Goal: Information Seeking & Learning: Check status

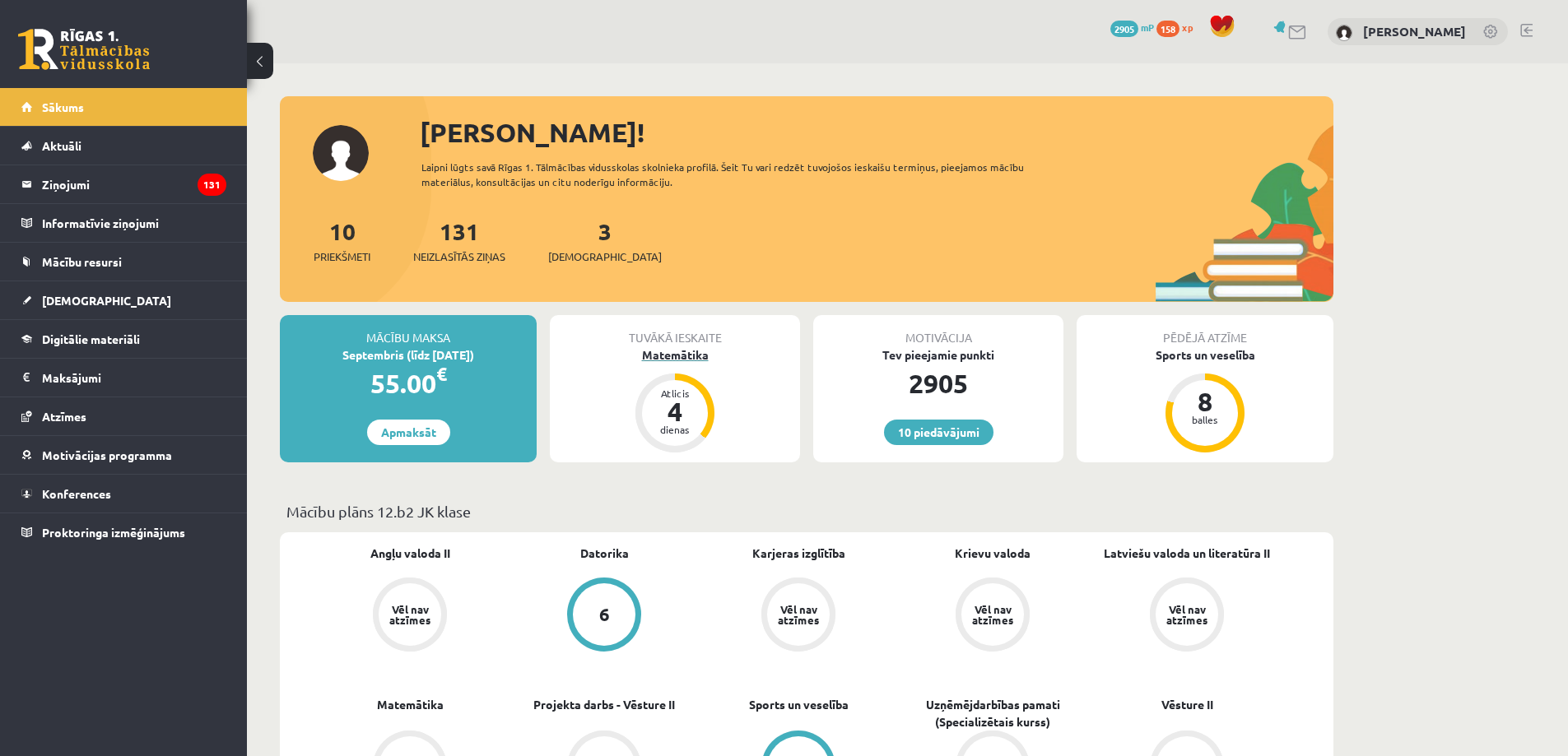
click at [680, 383] on div "Atlicis 4 dienas" at bounding box center [674, 414] width 66 height 66
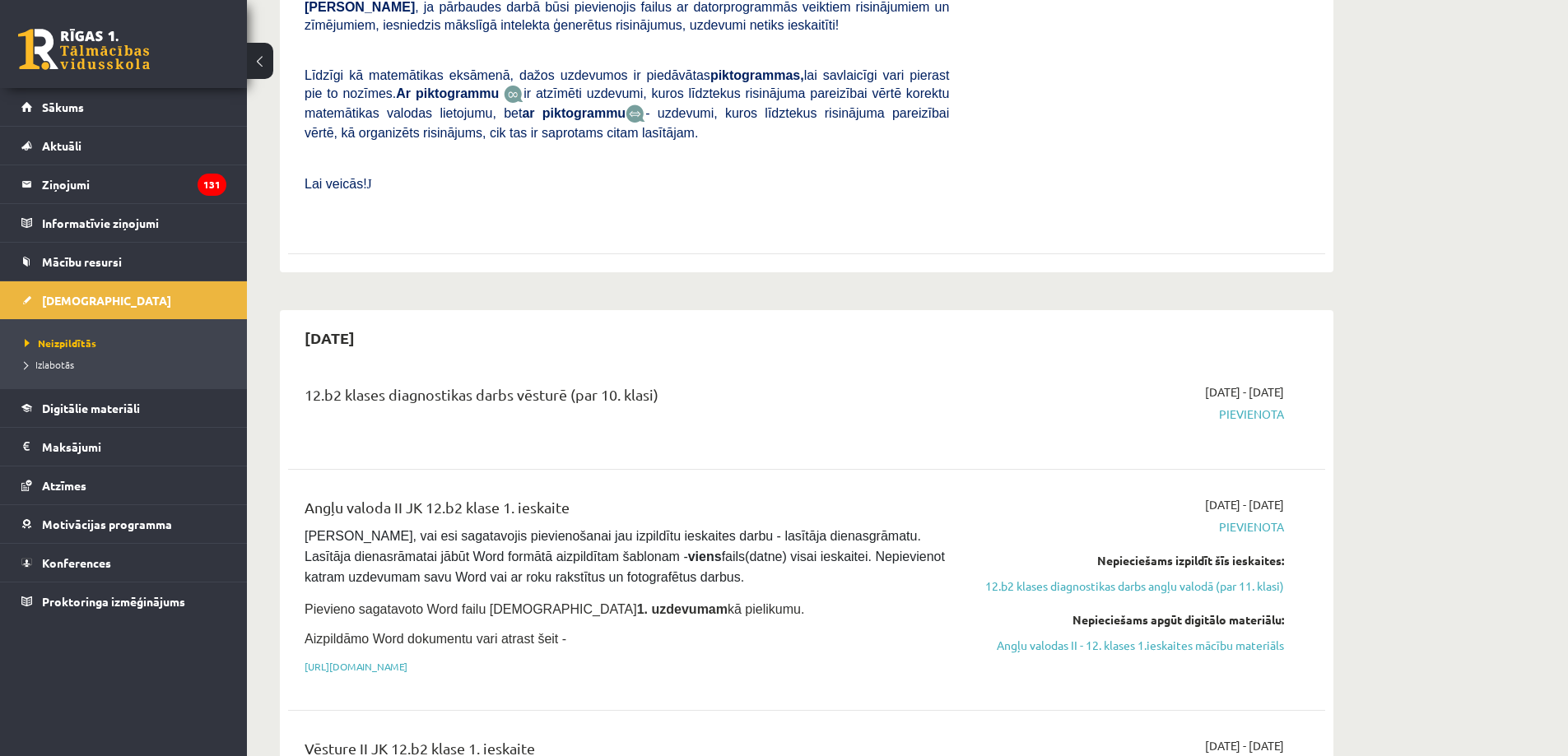
scroll to position [905, 0]
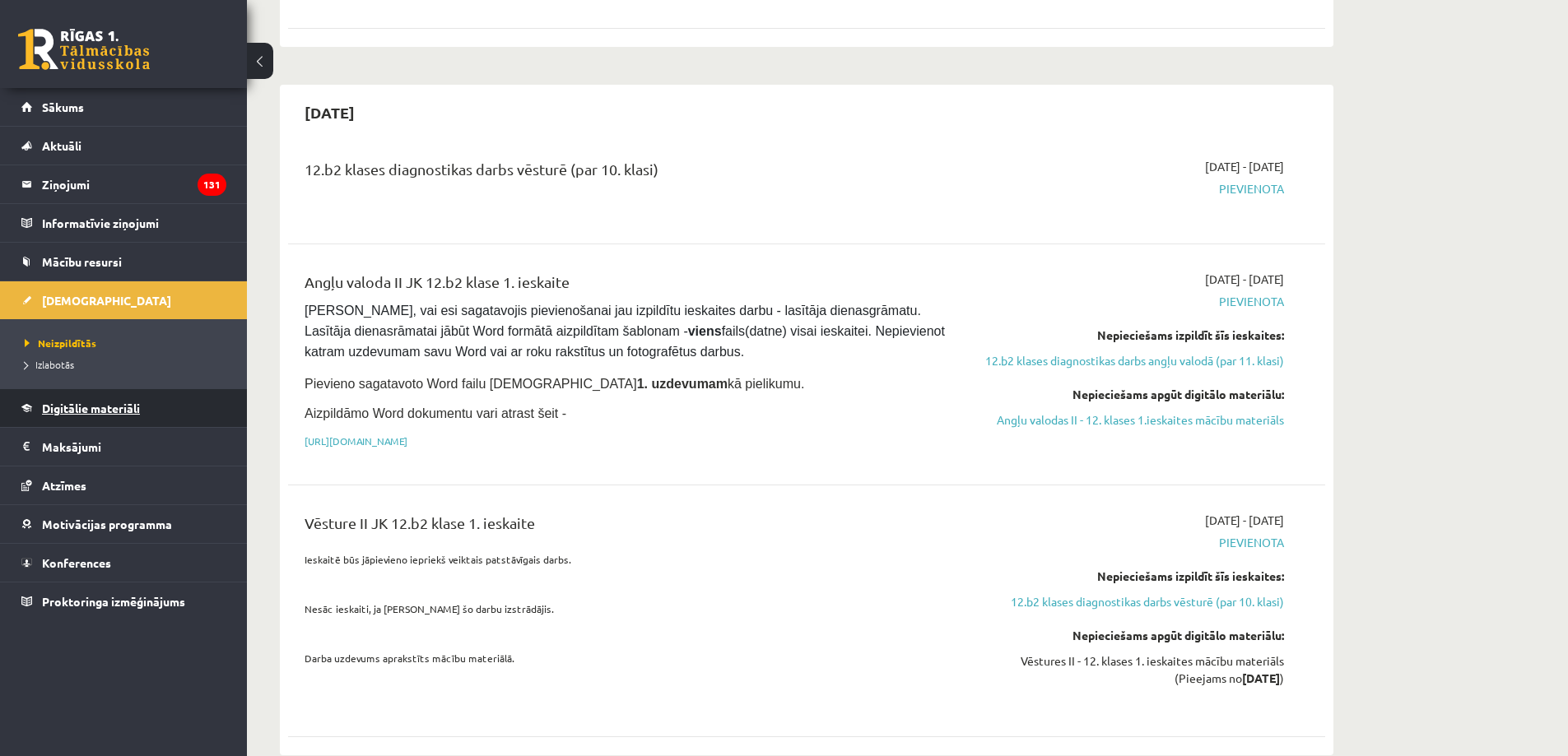
click at [131, 402] on span "Digitālie materiāli" at bounding box center [90, 407] width 98 height 15
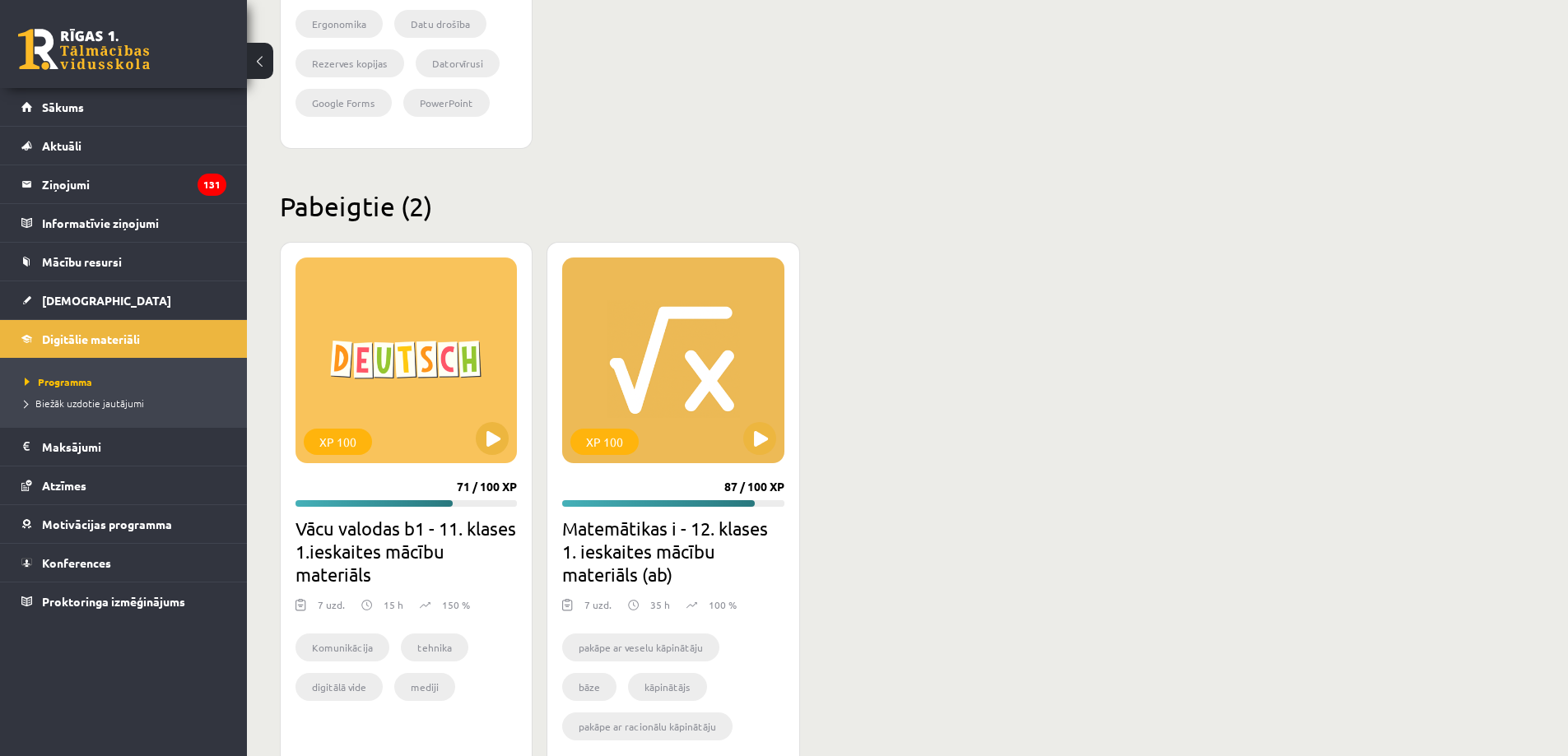
scroll to position [1944, 0]
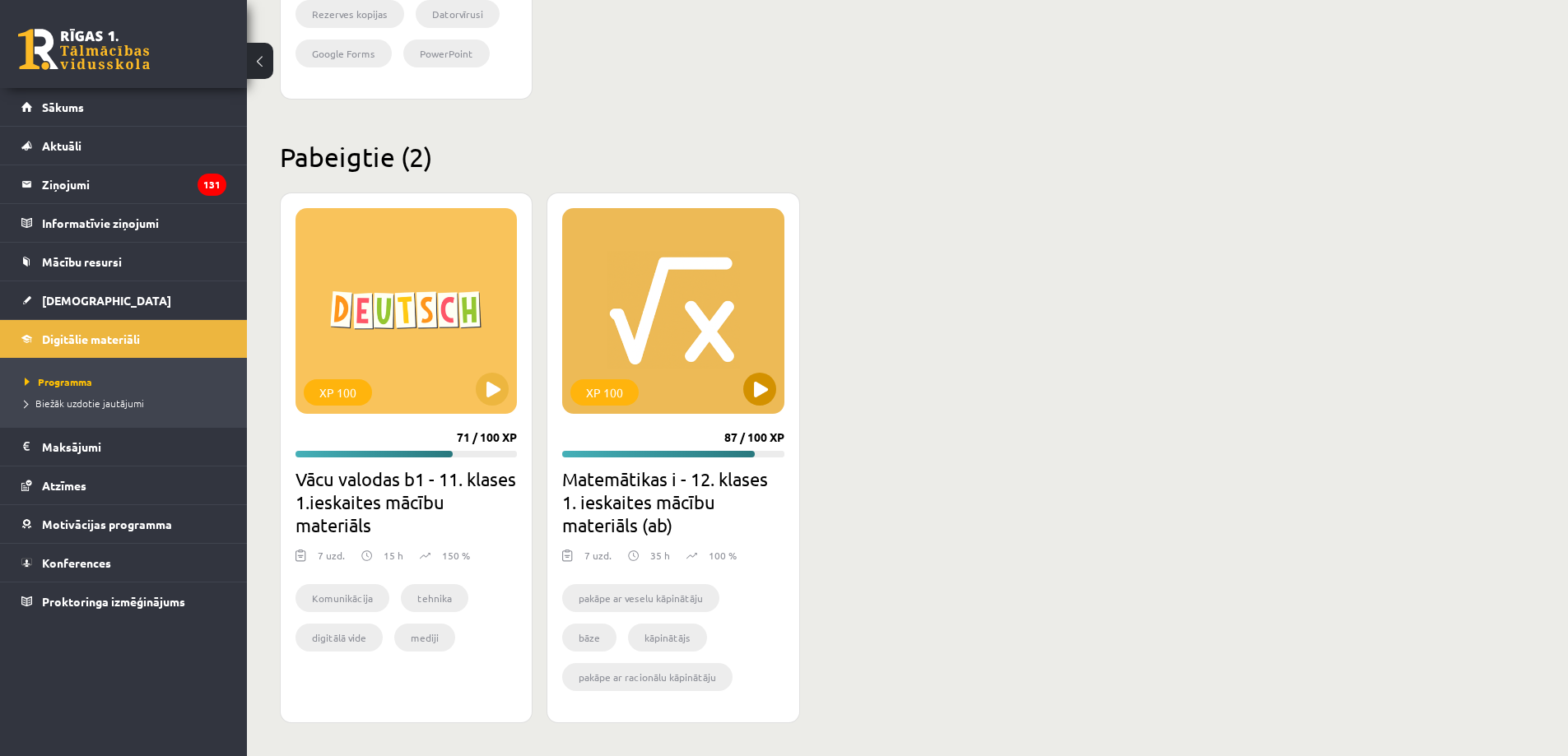
click at [693, 361] on div "XP 100" at bounding box center [672, 310] width 221 height 205
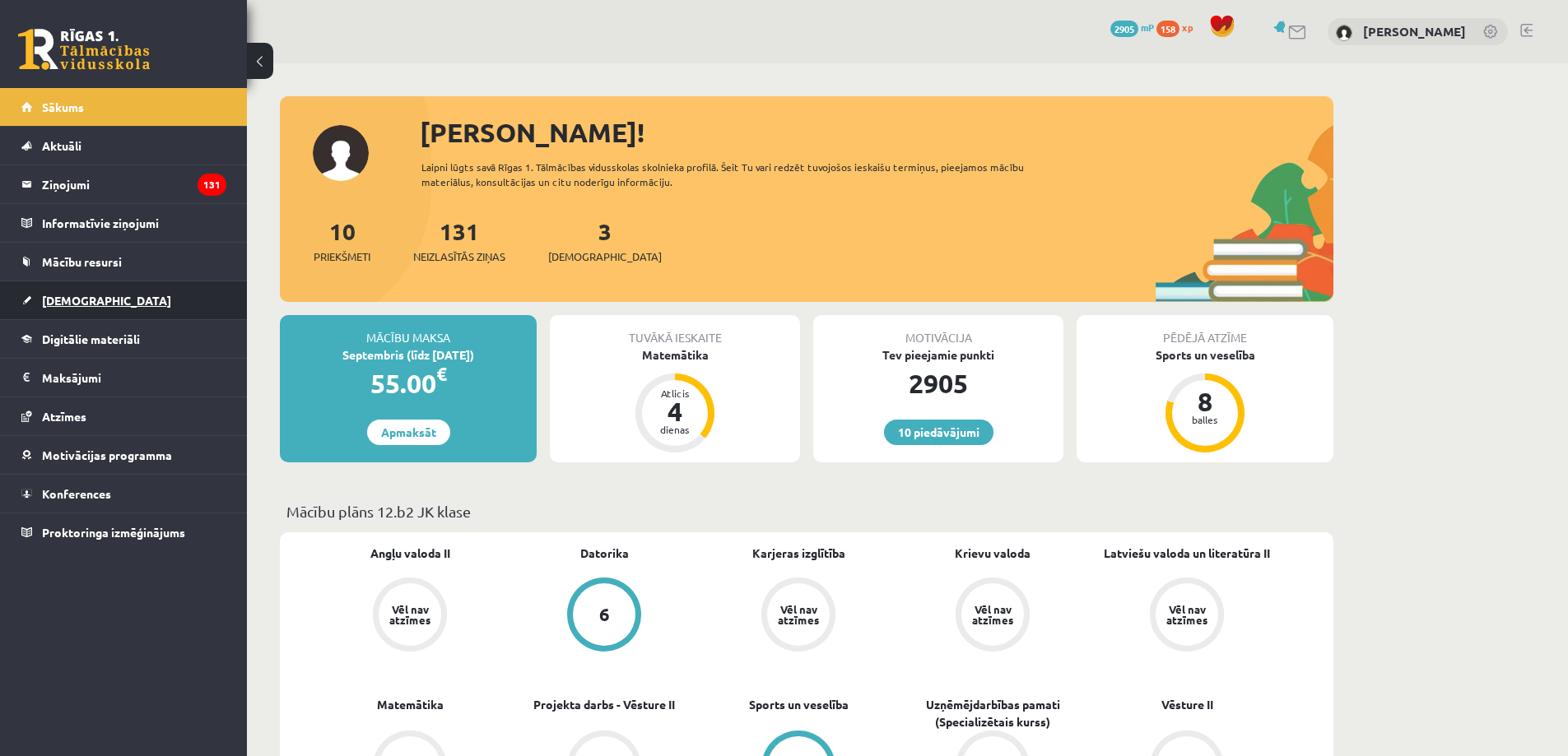
click at [110, 309] on link "[DEMOGRAPHIC_DATA]" at bounding box center [124, 301] width 205 height 38
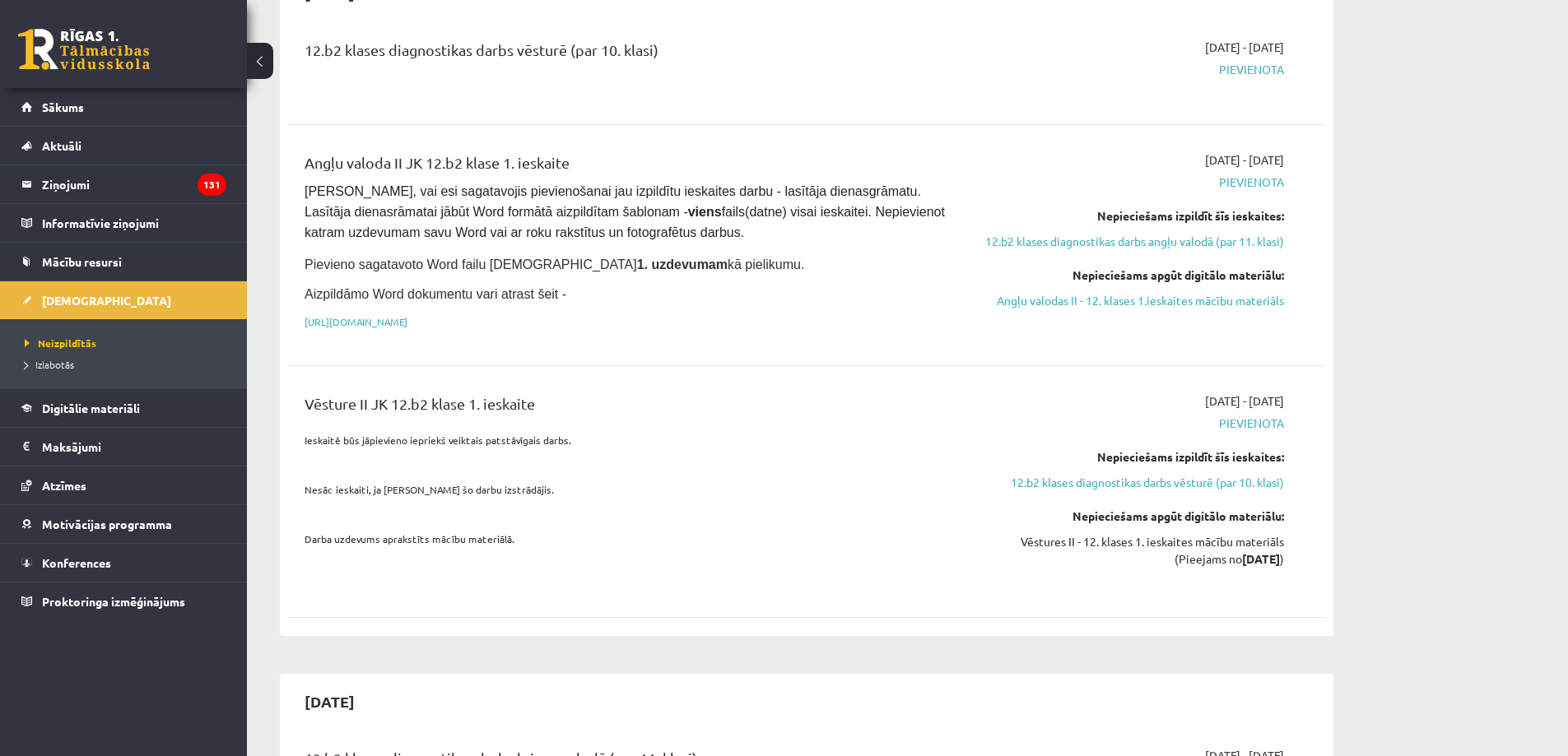
scroll to position [658, 0]
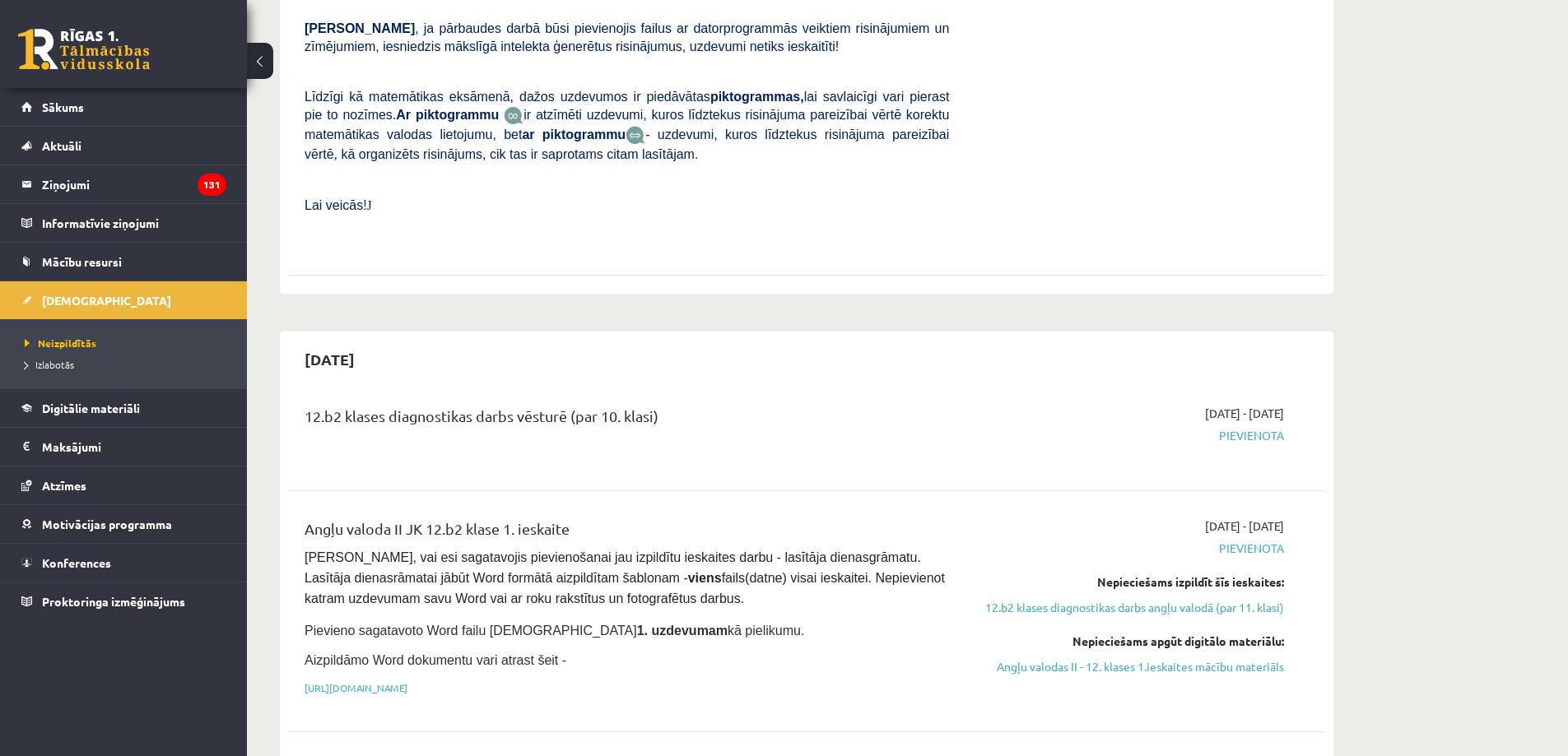
click at [64, 355] on li "Izlabotās" at bounding box center [127, 364] width 205 height 22
click at [62, 362] on span "Izlabotās" at bounding box center [53, 364] width 57 height 13
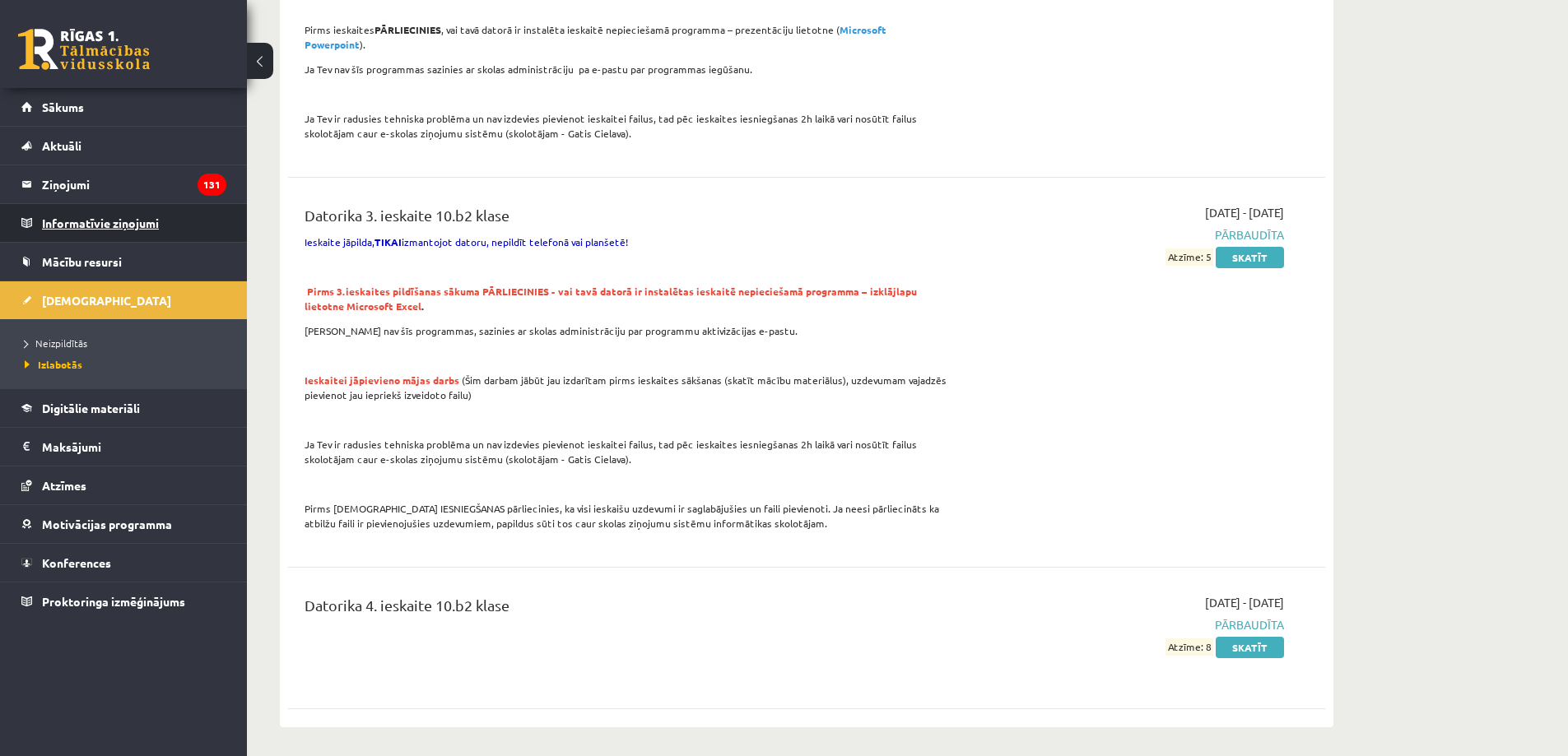
click at [102, 219] on legend "Informatīvie ziņojumi 0" at bounding box center [133, 223] width 185 height 38
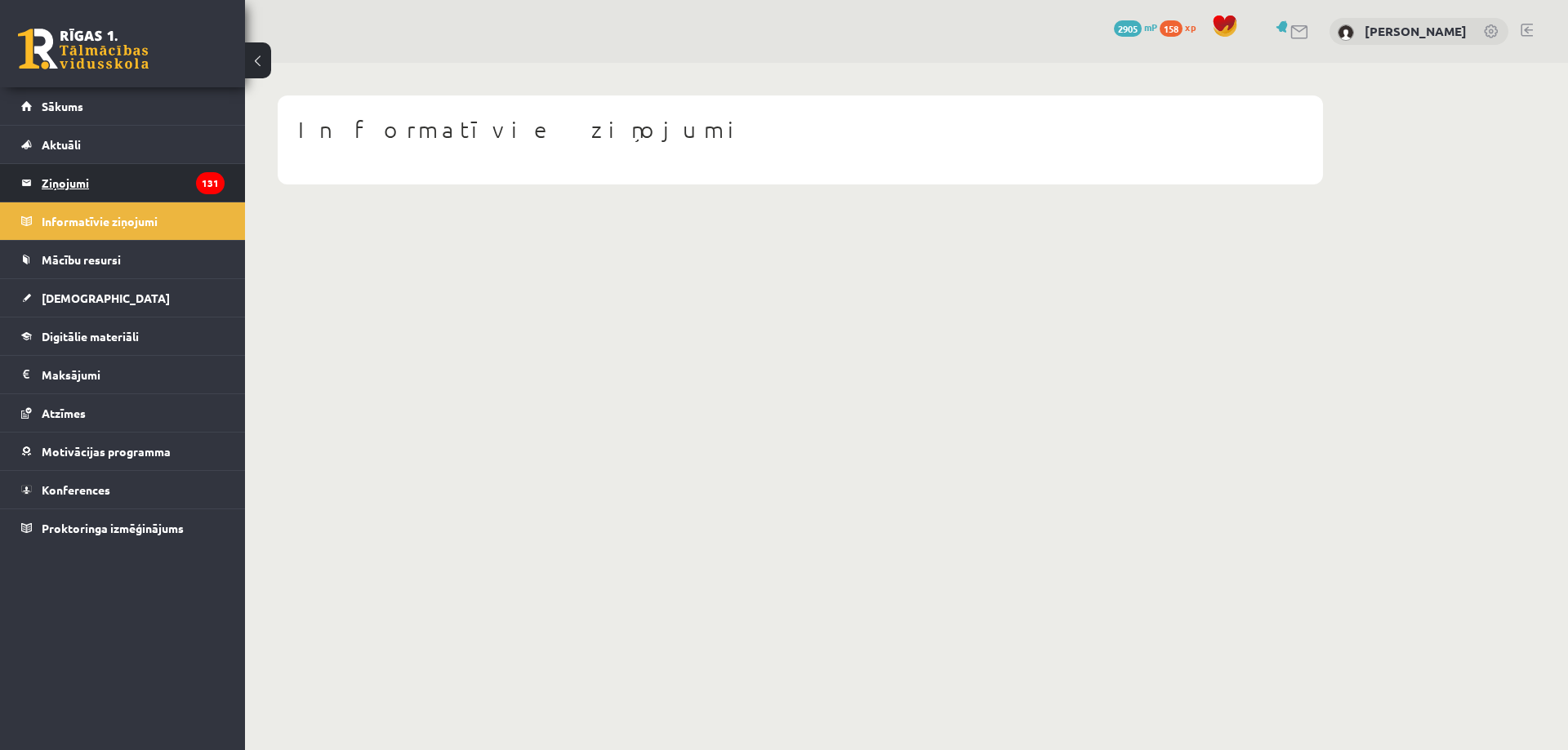
click at [115, 174] on legend "Ziņojumi 131" at bounding box center [132, 183] width 183 height 38
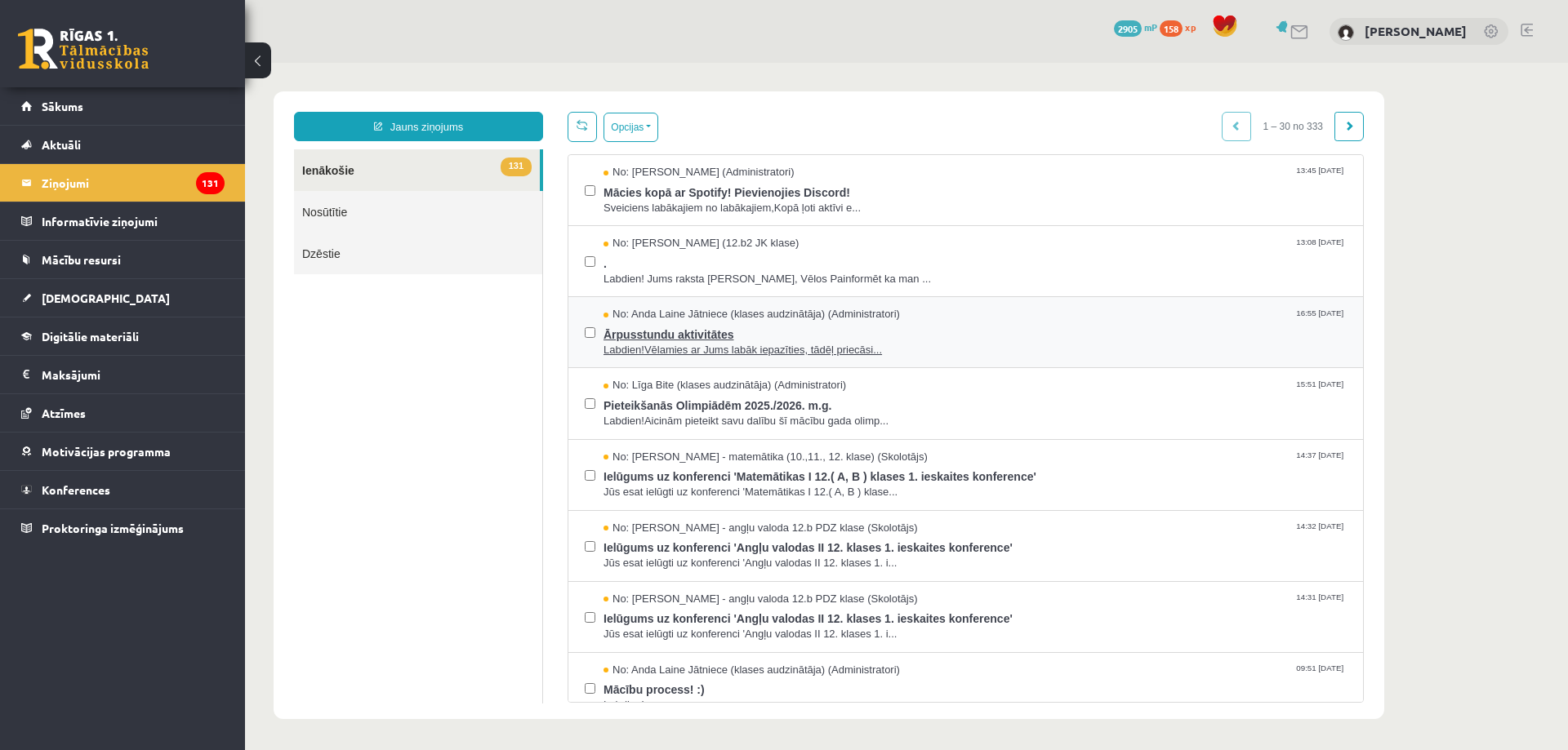
click at [883, 343] on span "Labdien!Vēlamies ar Jums labāk iepazīties, tādēļ priecāsi..." at bounding box center [975, 351] width 743 height 15
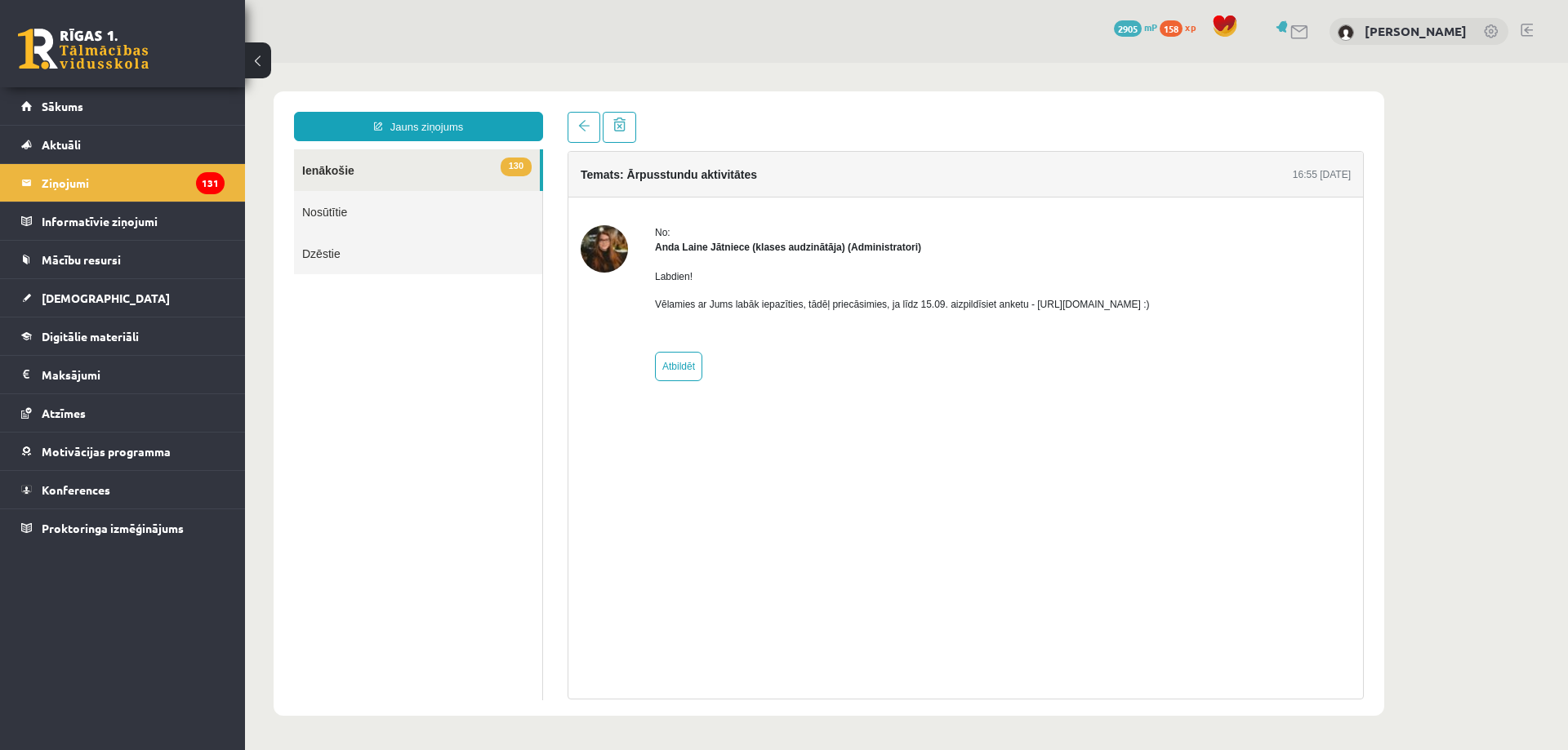
drag, startPoint x: 829, startPoint y: 348, endPoint x: 804, endPoint y: 349, distance: 25.0
click at [804, 349] on div "No: Anda Laine Jātniece (klases audzinātāja) (Administratori) Labdien! Vēlamies…" at bounding box center [901, 303] width 495 height 156
